Goal: Use online tool/utility: Use online tool/utility

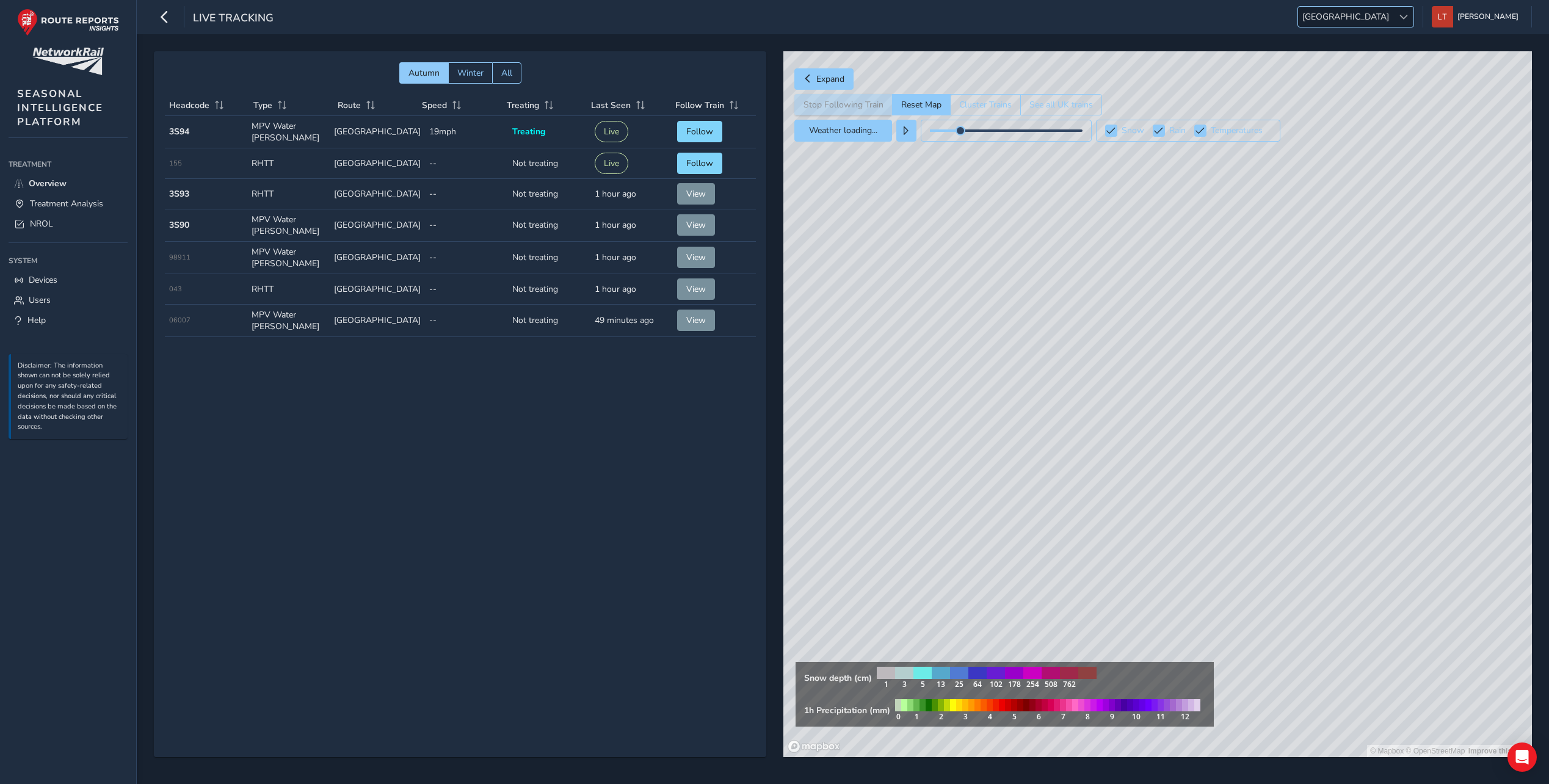
click at [1414, 7] on div at bounding box center [1403, 16] width 20 height 20
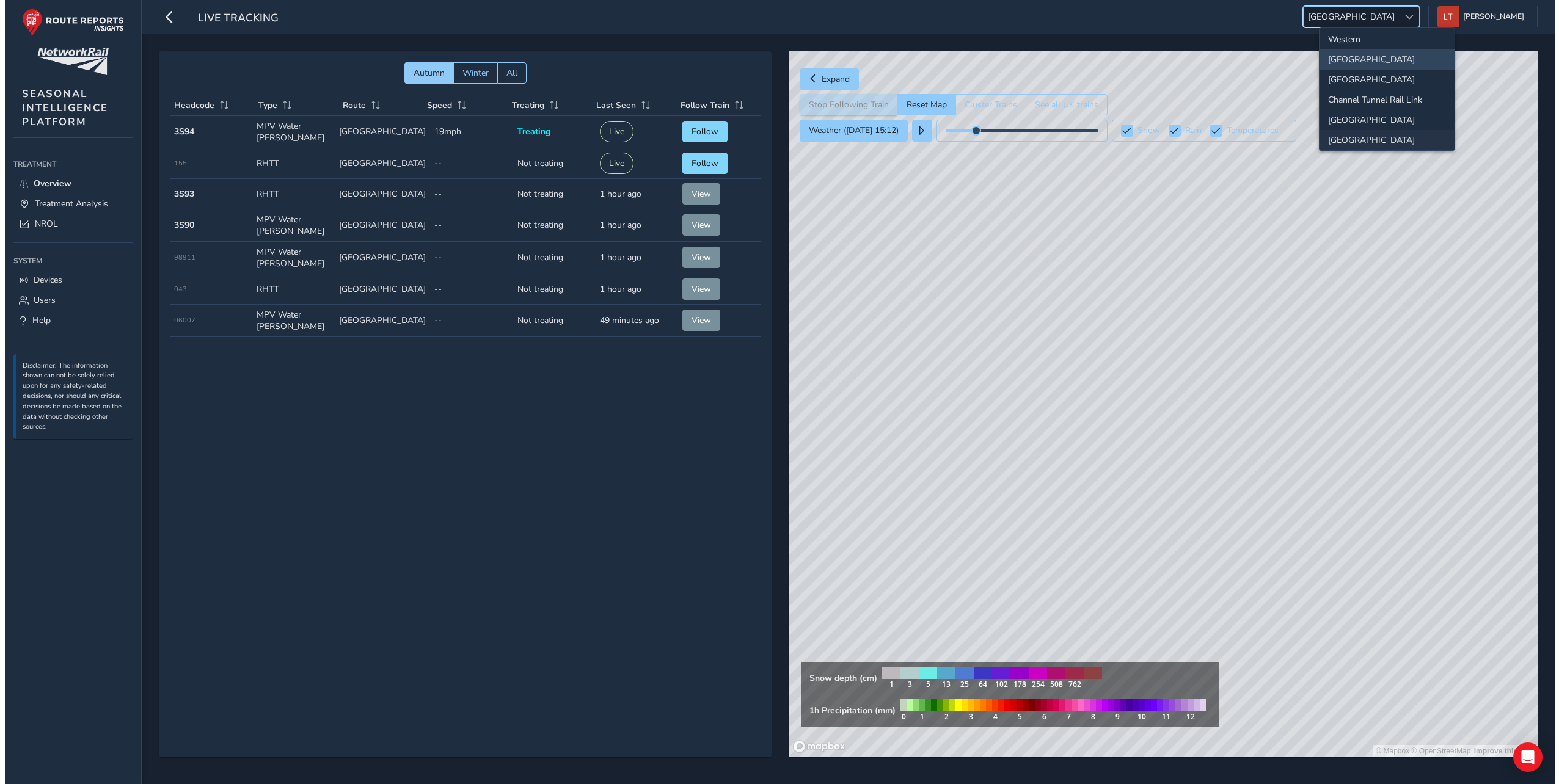
scroll to position [128, 0]
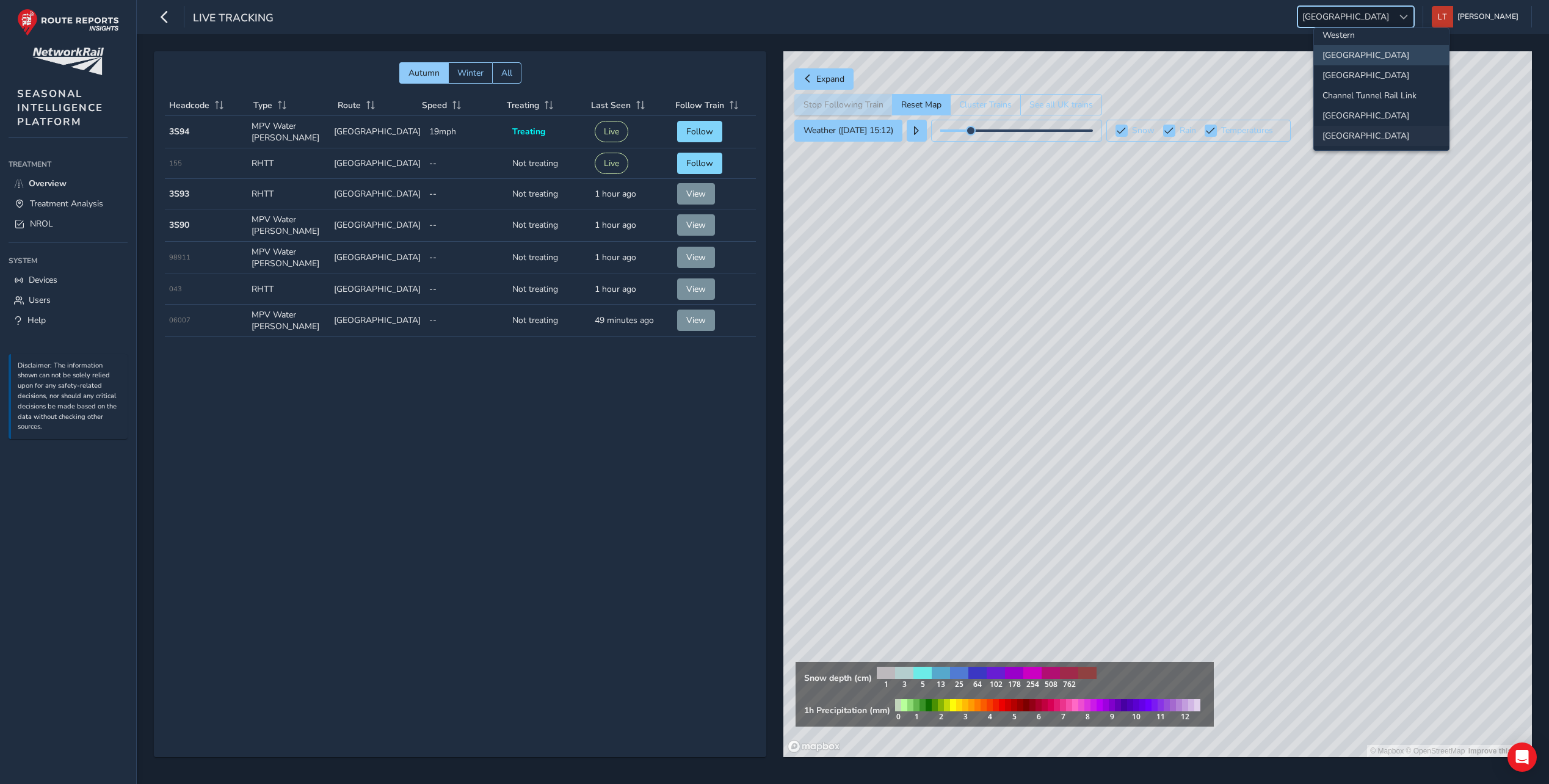
click at [1398, 131] on li "[GEOGRAPHIC_DATA]" at bounding box center [1381, 136] width 135 height 20
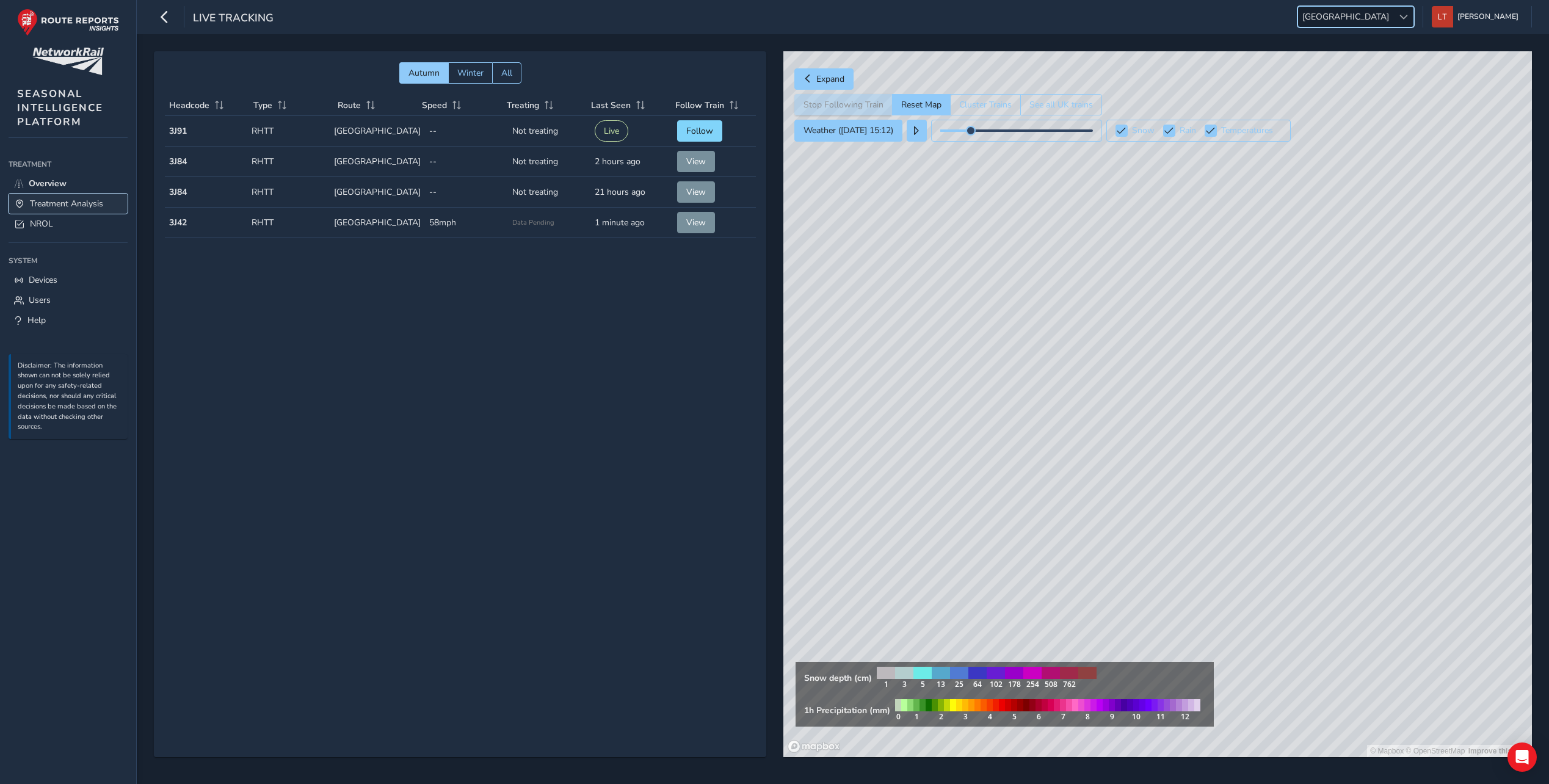
click at [94, 199] on span "Treatment Analysis" at bounding box center [67, 204] width 73 height 12
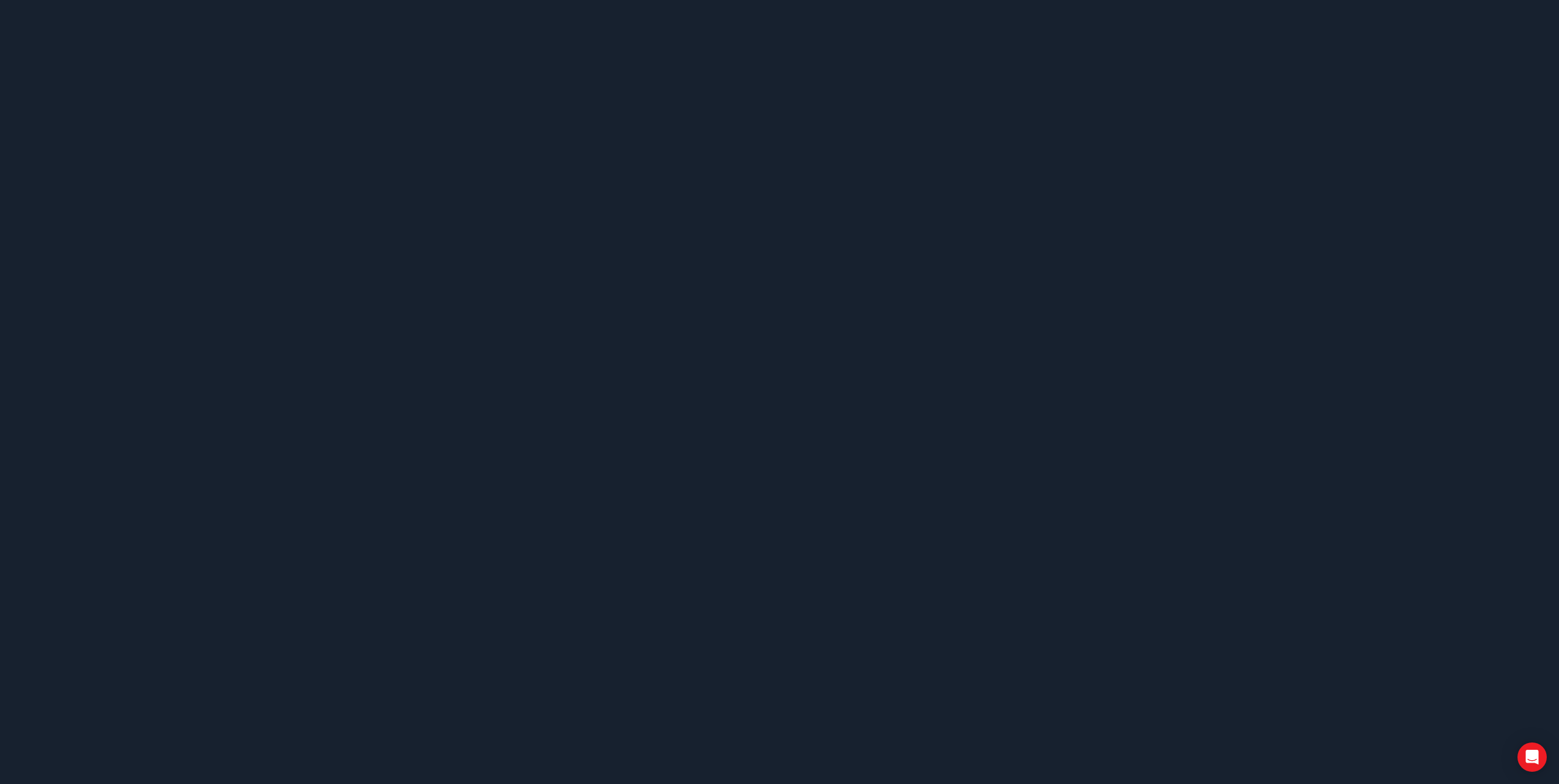
drag, startPoint x: 772, startPoint y: 336, endPoint x: 417, endPoint y: 113, distance: 419.2
click at [538, 313] on body at bounding box center [779, 392] width 1559 height 784
drag, startPoint x: 311, startPoint y: 136, endPoint x: 105, endPoint y: 60, distance: 219.6
click at [234, 116] on body at bounding box center [779, 392] width 1559 height 784
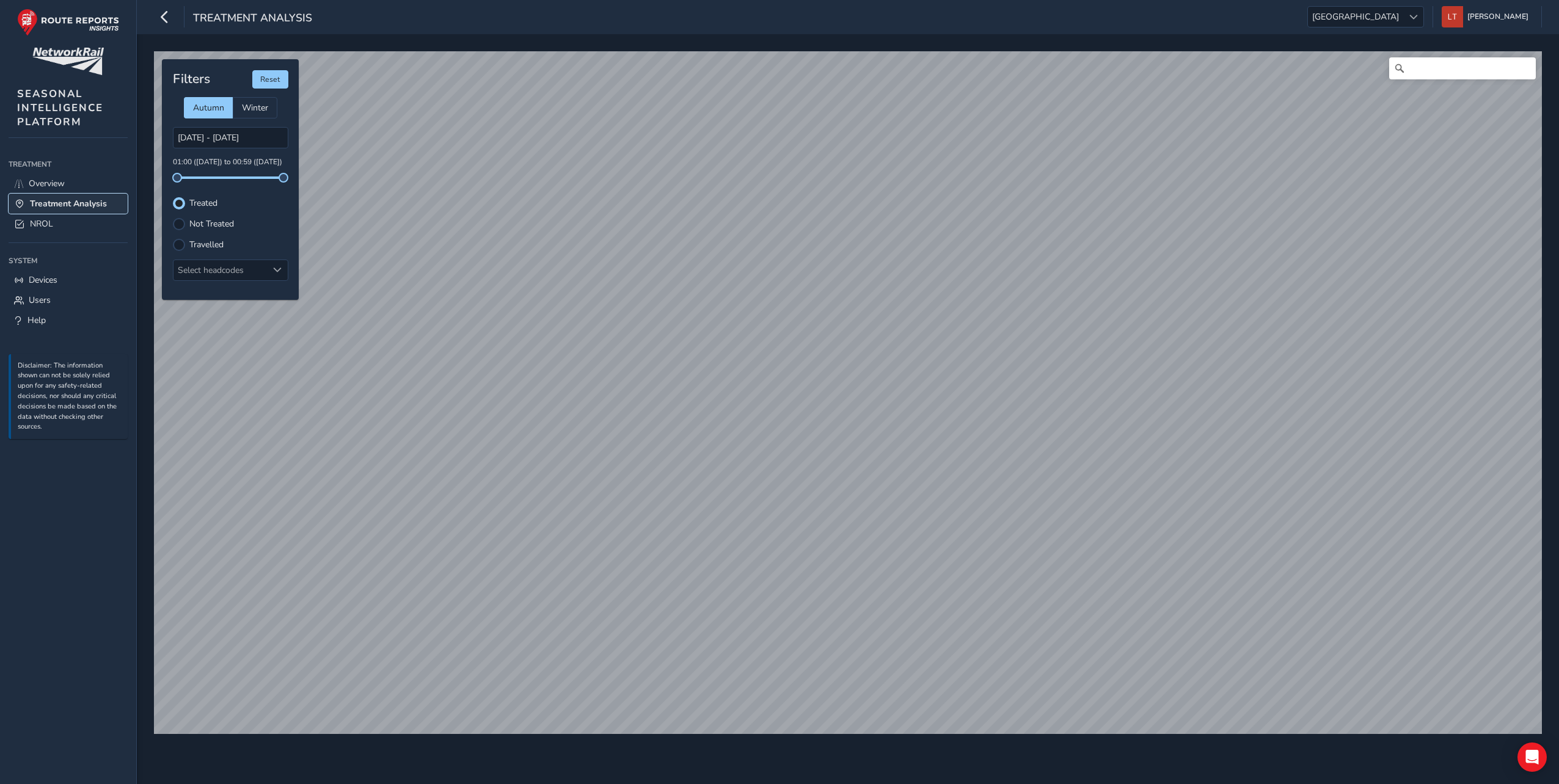
click at [54, 202] on span "Treatment Analysis" at bounding box center [69, 204] width 77 height 12
type input "08/10/2025 - 09/10/2025"
click at [1417, 15] on span at bounding box center [1413, 17] width 8 height 8
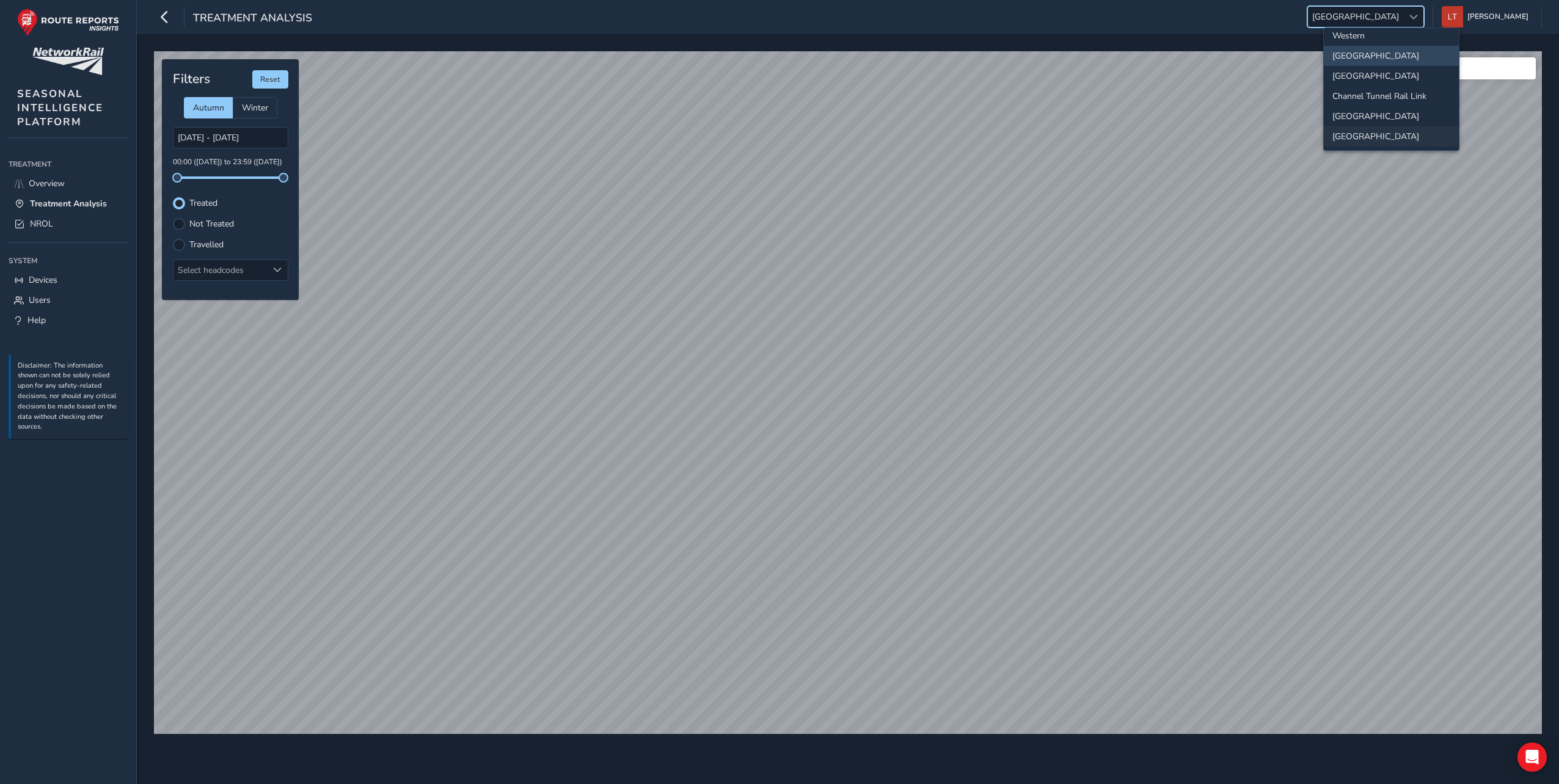
scroll to position [128, 0]
click at [1387, 134] on li "[GEOGRAPHIC_DATA]" at bounding box center [1391, 136] width 135 height 20
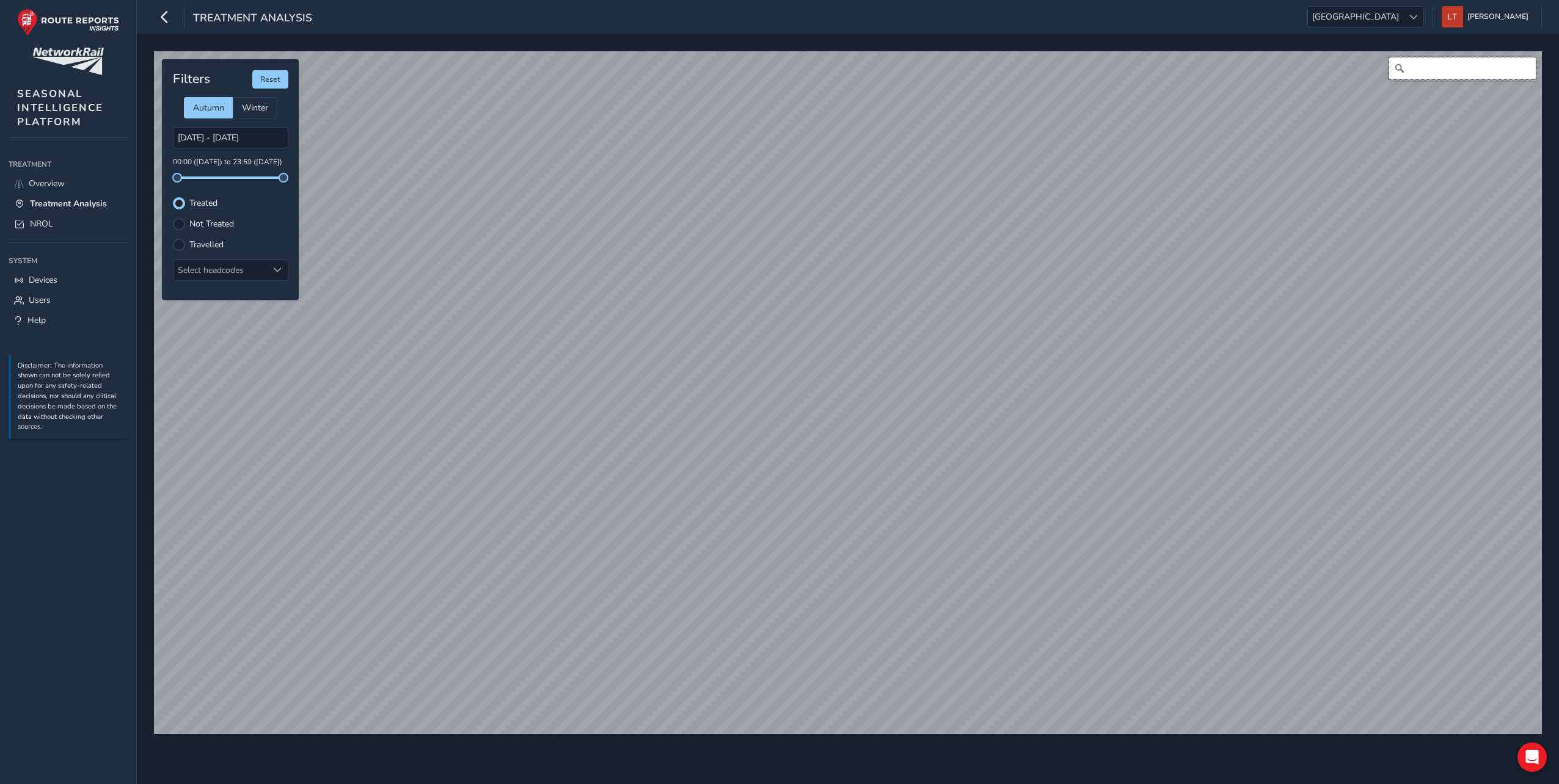
click at [1453, 78] on input "Search" at bounding box center [1462, 68] width 147 height 22
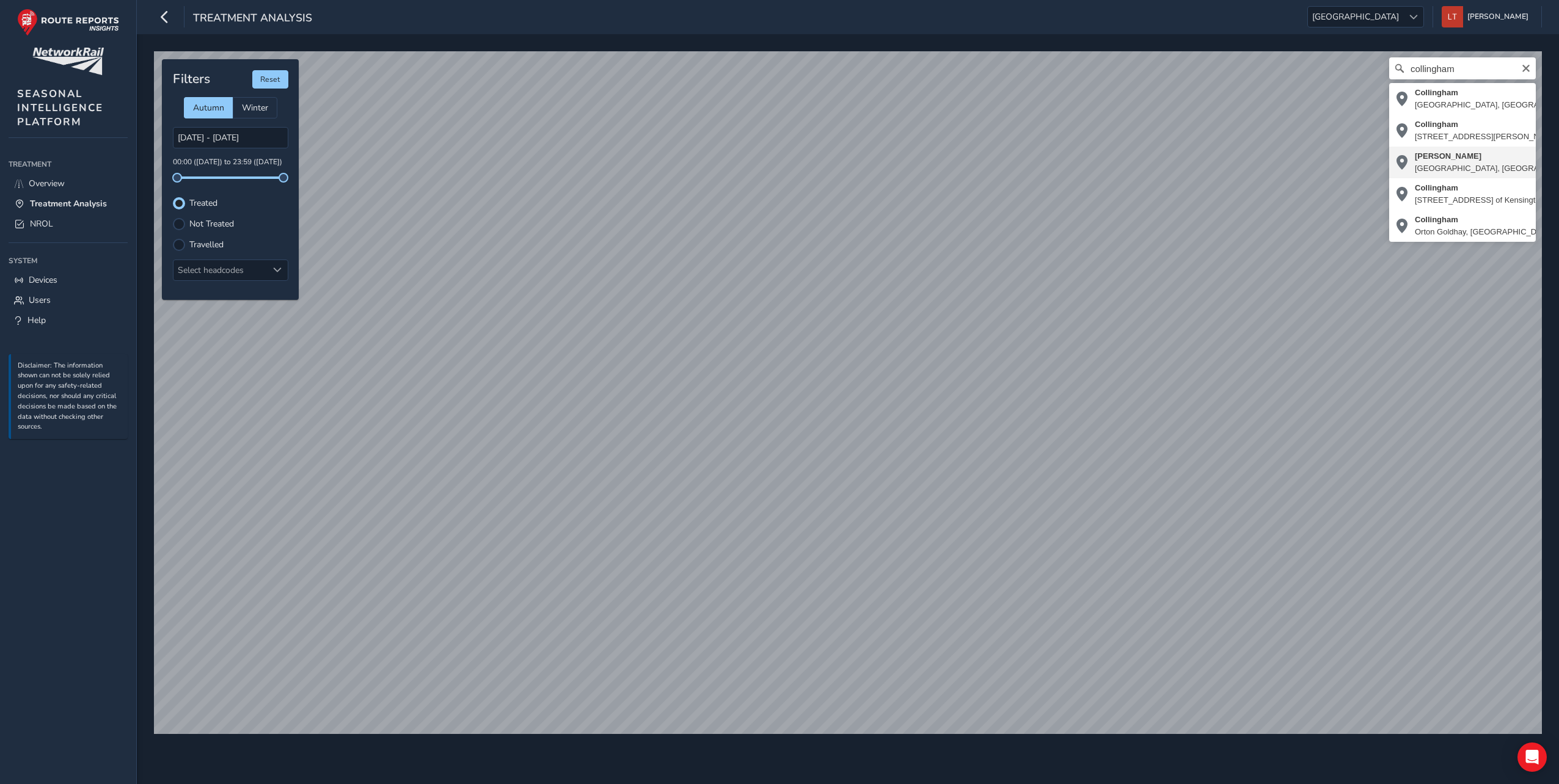
type input "Collingham CP, Newark and Sherwood, Nottinghamshire, East Midlands, England, Un…"
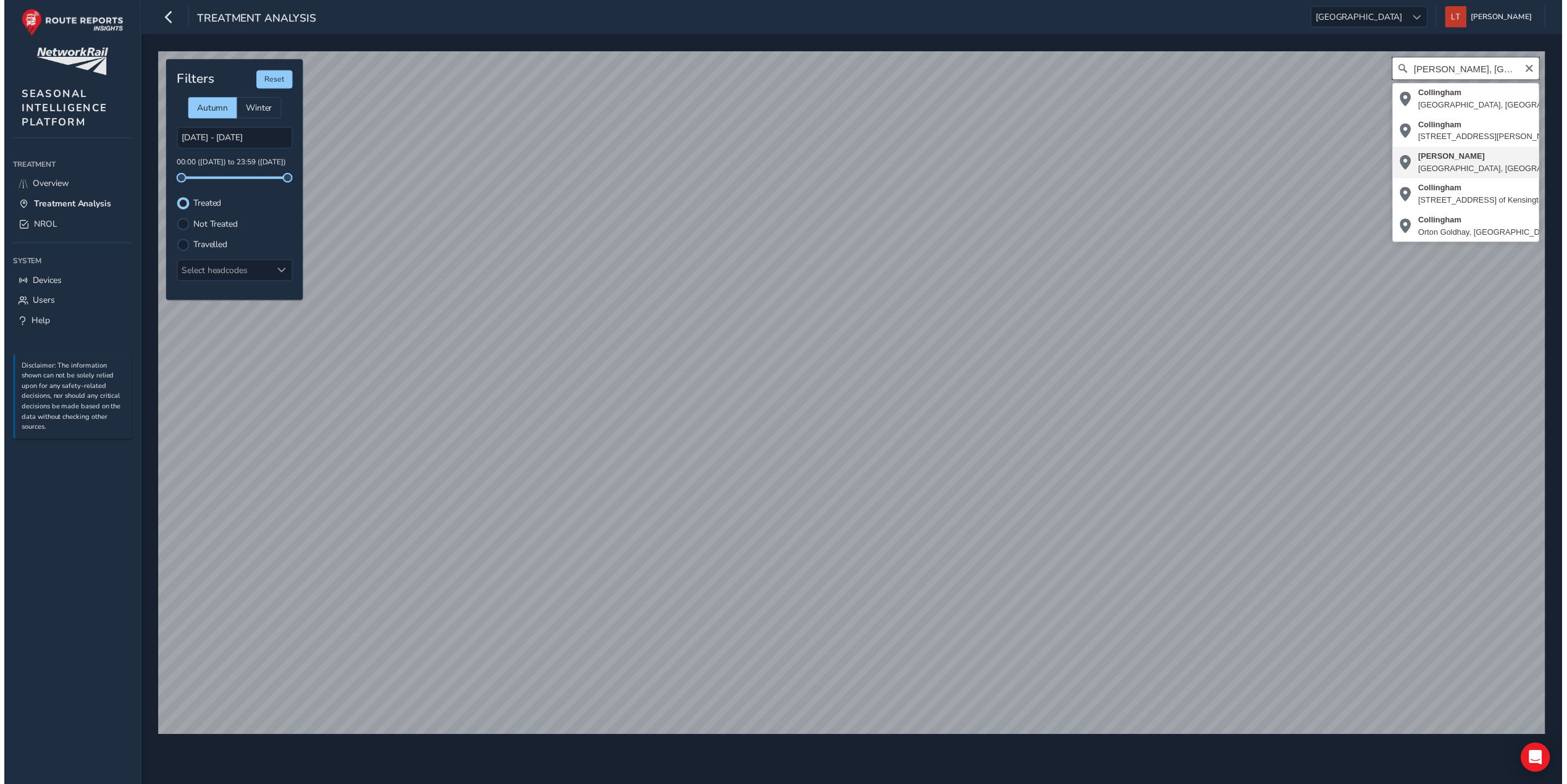
scroll to position [0, 0]
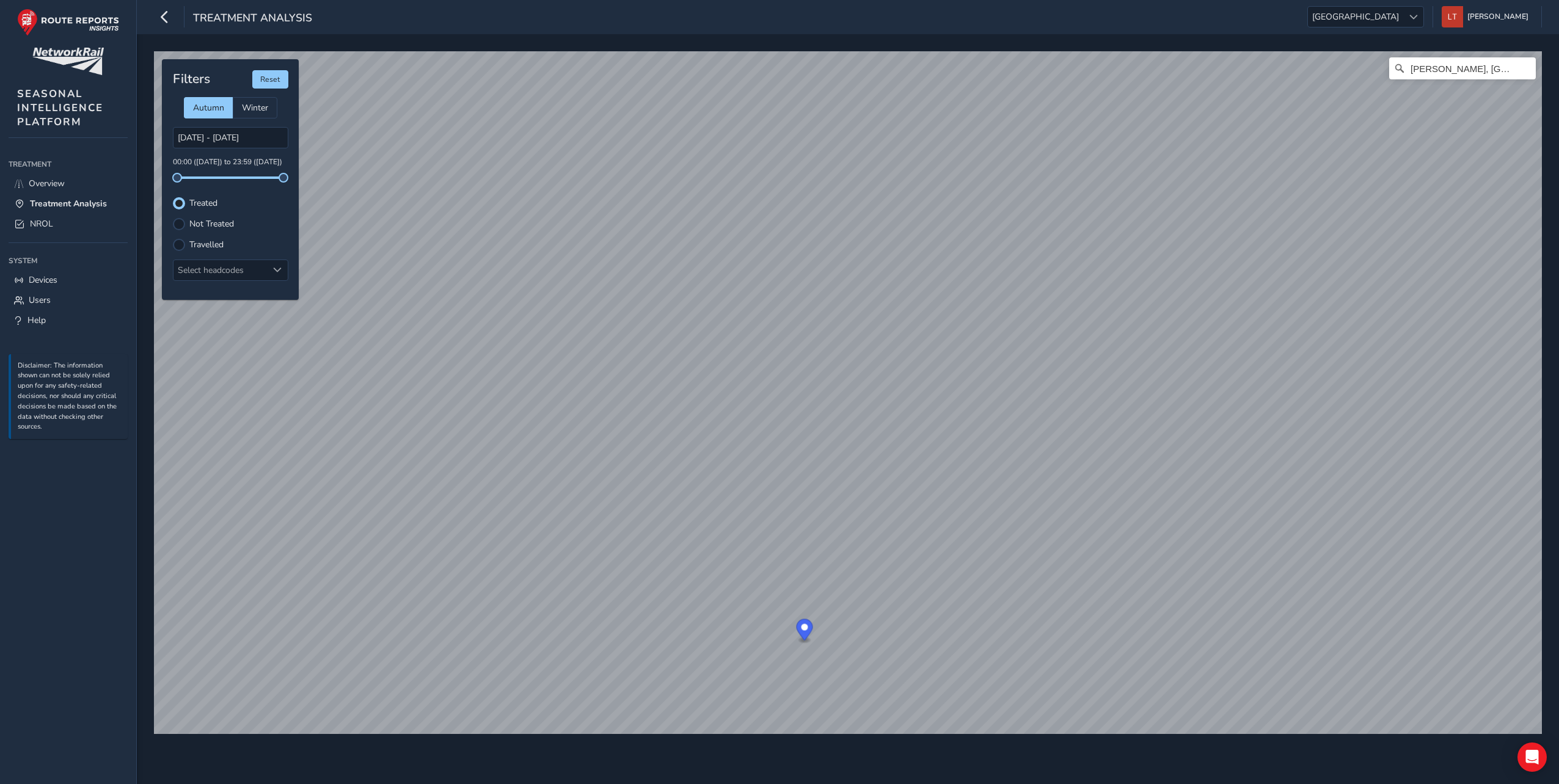
click at [1238, 18] on div "Treatment Analysis East Midlands East Midlands Louise Tilly Colour Scheme: Dark…" at bounding box center [848, 392] width 1422 height 784
click at [1524, 68] on icon "Clear" at bounding box center [1525, 68] width 10 height 10
click at [169, 12] on icon "button" at bounding box center [164, 16] width 13 height 22
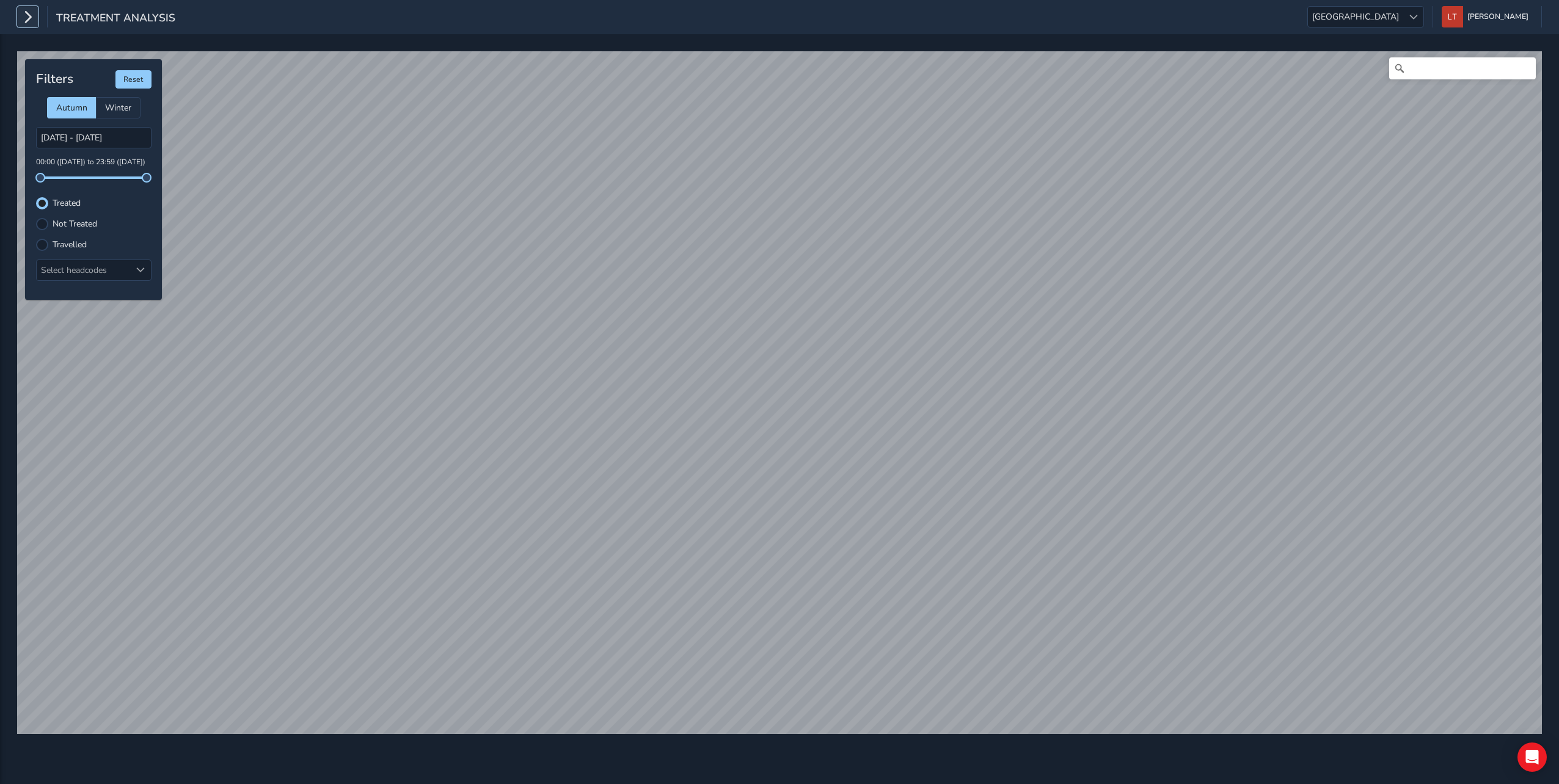
click at [34, 22] on button "button" at bounding box center [27, 16] width 22 height 22
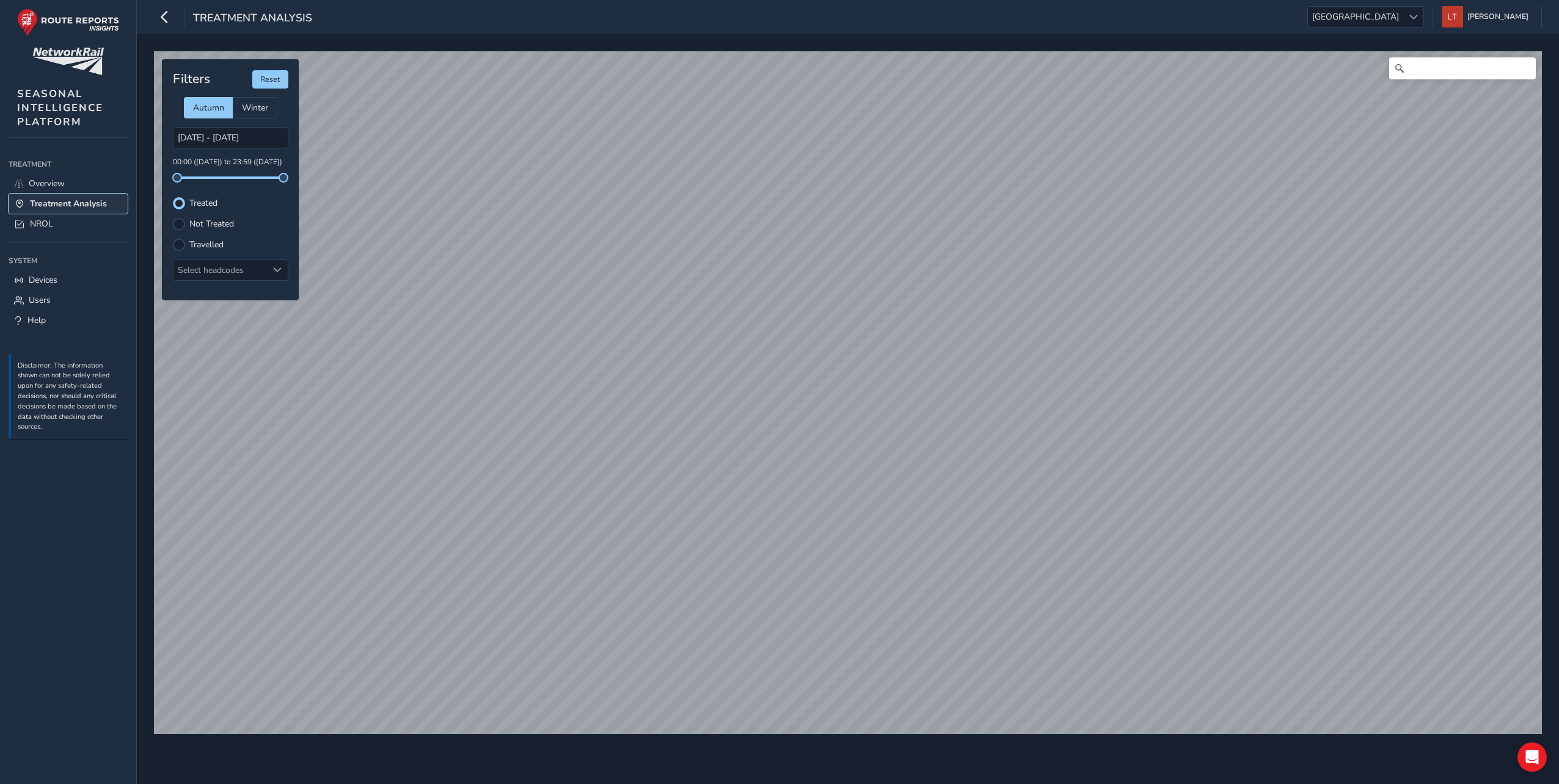
click at [77, 202] on span "Treatment Analysis" at bounding box center [69, 204] width 77 height 12
click at [279, 84] on button "Reset" at bounding box center [270, 80] width 36 height 18
type input "08/10/2025 - 10/10/2025"
click at [1408, 14] on span at bounding box center [1404, 17] width 8 height 8
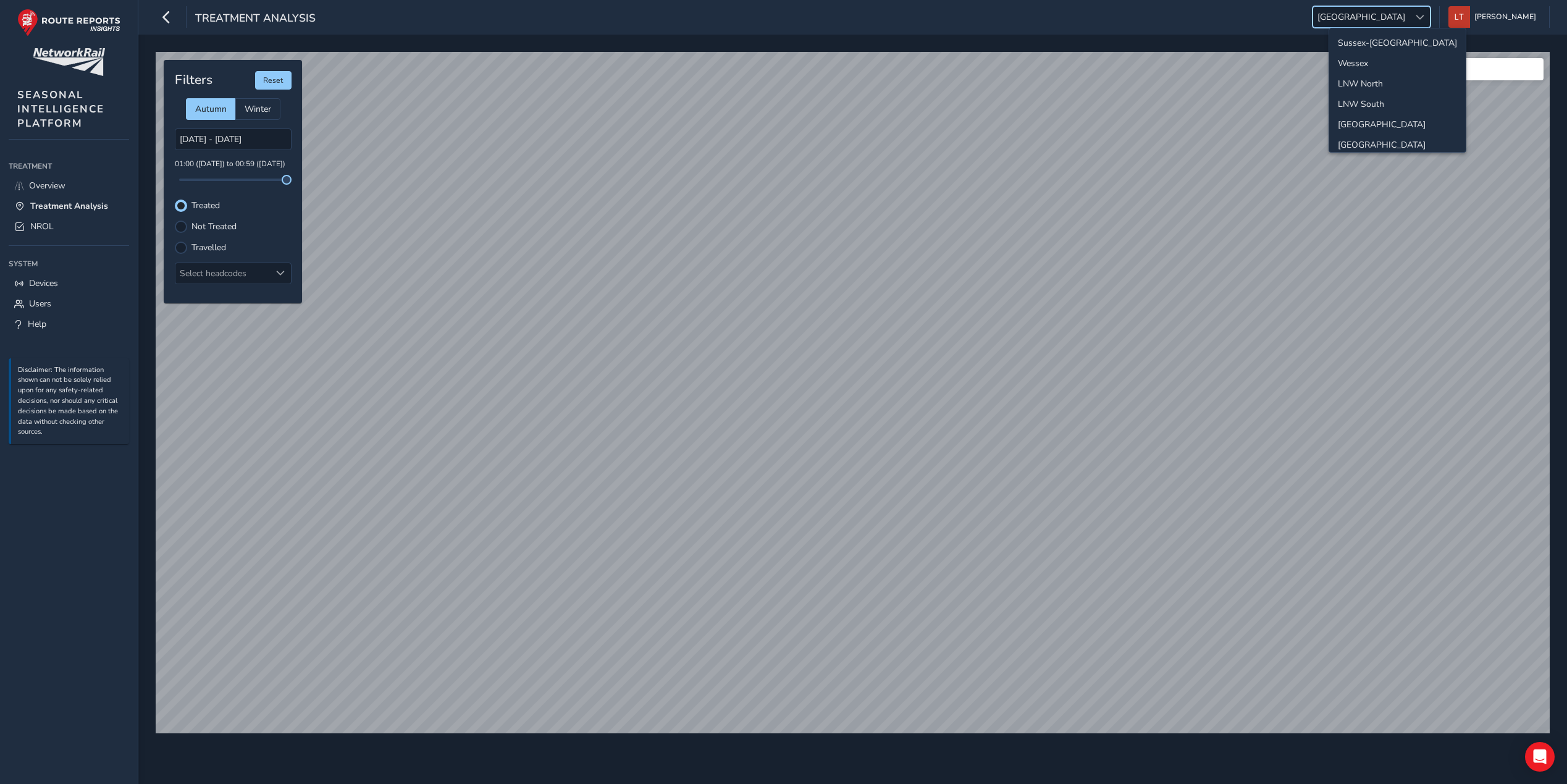
scroll to position [125, 0]
click at [1410, 78] on li "[GEOGRAPHIC_DATA]" at bounding box center [1397, 81] width 137 height 20
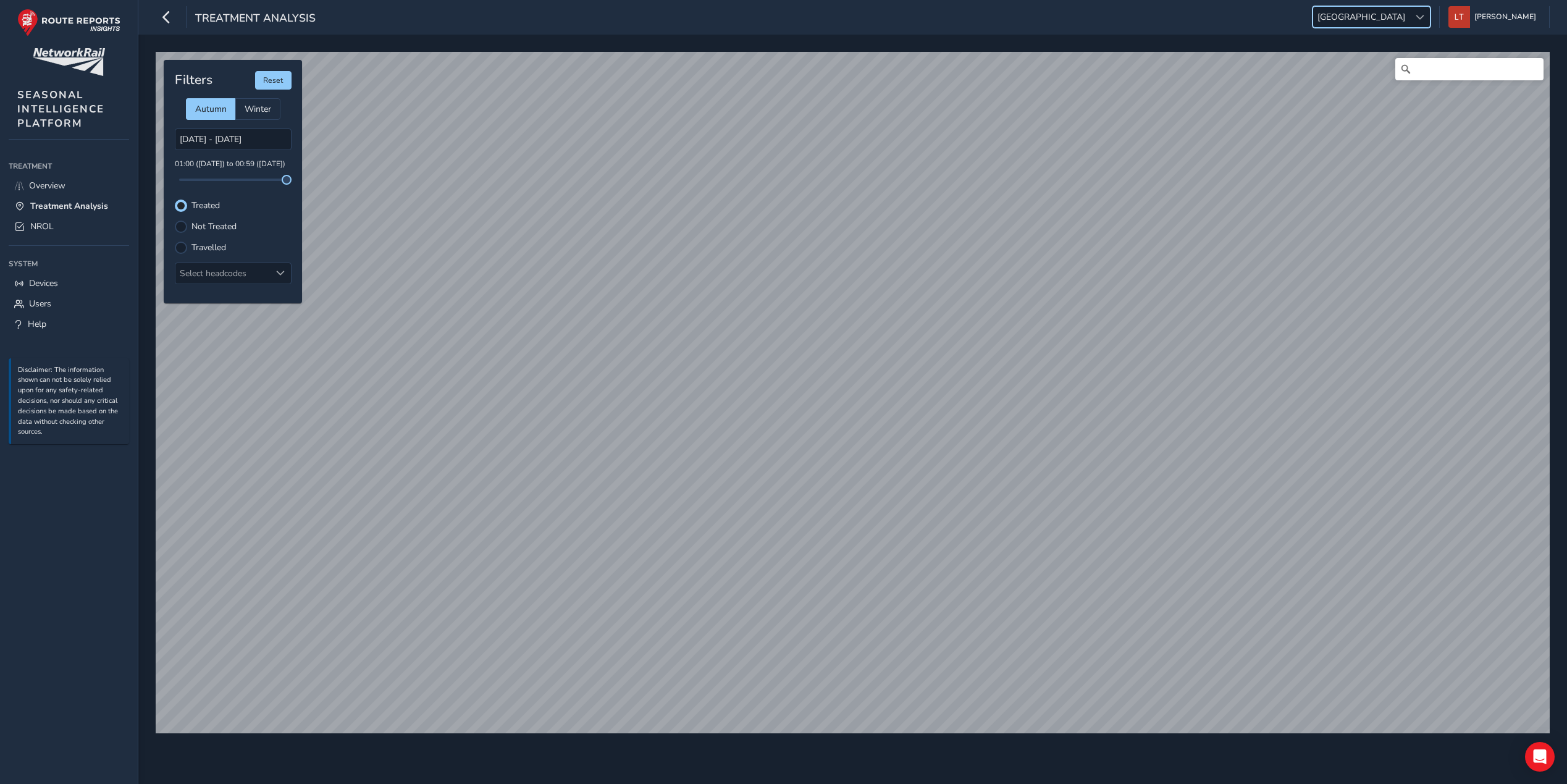
click at [1430, 20] on div at bounding box center [1420, 16] width 20 height 20
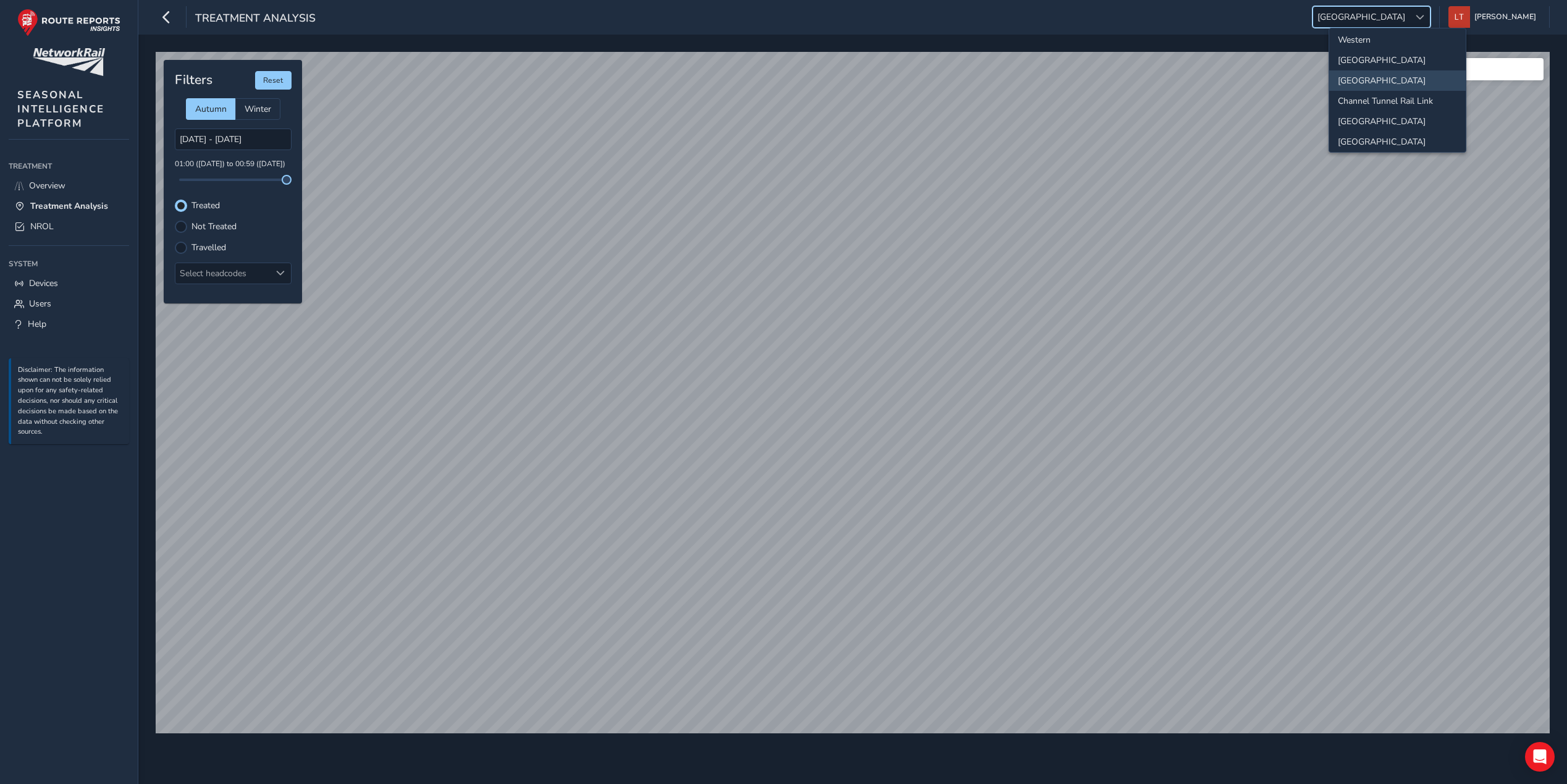
scroll to position [130, 0]
click at [1365, 148] on ul "Sussex-Kent Wessex LNW North LNW South North and East Wales Western Scotland An…" at bounding box center [1397, 26] width 137 height 253
click at [1366, 135] on li "[GEOGRAPHIC_DATA]" at bounding box center [1397, 137] width 137 height 20
